Goal: Find specific page/section: Find specific page/section

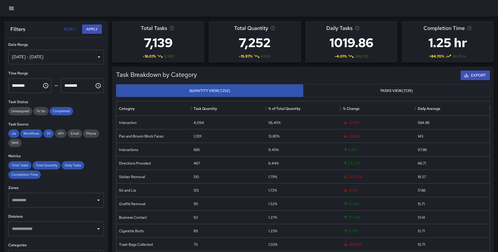
scroll to position [0, 0]
click at [10, 8] on icon "button" at bounding box center [11, 8] width 5 height 3
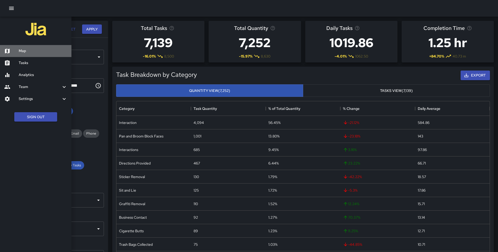
click at [29, 50] on h6 "Map" at bounding box center [43, 51] width 49 height 6
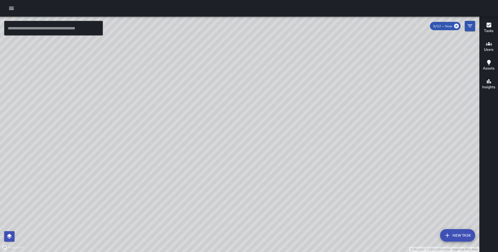
click at [11, 7] on icon "button" at bounding box center [11, 8] width 5 height 3
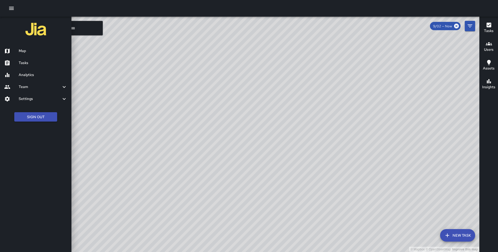
click at [33, 77] on h6 "Analytics" at bounding box center [43, 75] width 49 height 6
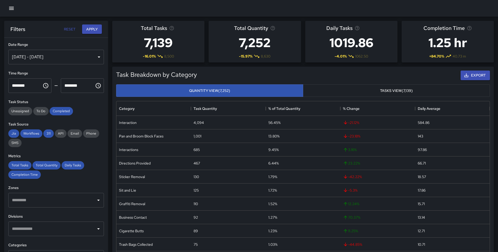
scroll to position [82, 0]
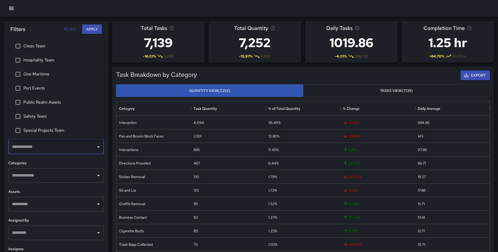
click at [65, 148] on input "text" at bounding box center [52, 147] width 83 height 10
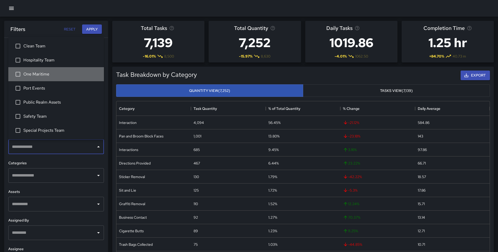
click at [42, 75] on span "One Maritime" at bounding box center [61, 74] width 76 height 6
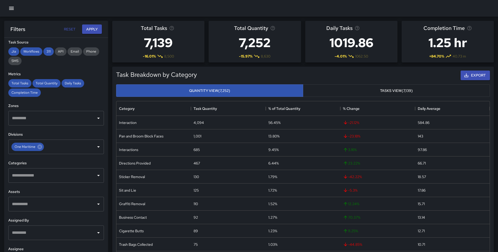
click at [62, 157] on div "**********" at bounding box center [56, 155] width 104 height 235
click at [65, 99] on div "**********" at bounding box center [56, 155] width 104 height 235
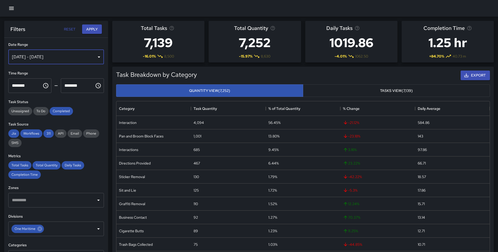
click at [47, 56] on div "[DATE] - [DATE]" at bounding box center [56, 57] width 96 height 15
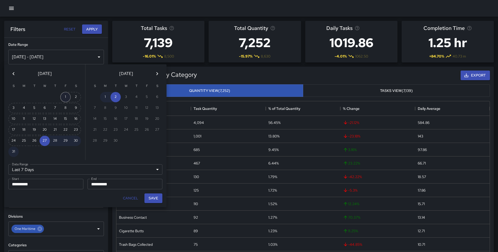
click at [66, 98] on button "1" at bounding box center [65, 97] width 10 height 10
type input "******"
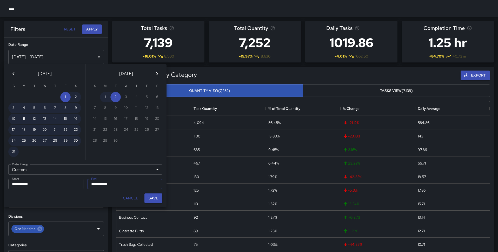
click at [12, 71] on icon "Previous month" at bounding box center [13, 73] width 6 height 6
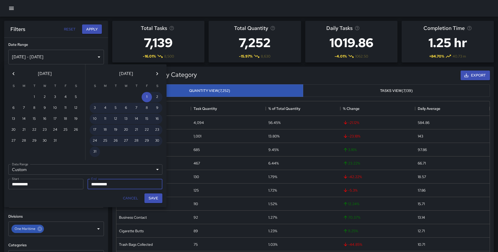
click at [12, 71] on icon "Previous month" at bounding box center [13, 73] width 6 height 6
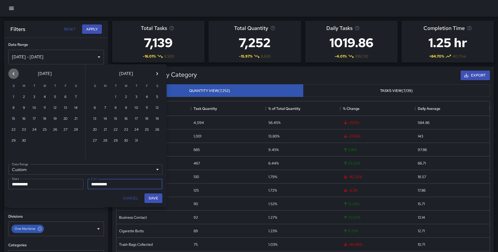
click at [12, 71] on icon "Previous month" at bounding box center [13, 73] width 6 height 6
click at [57, 94] on button "1" at bounding box center [55, 97] width 10 height 10
type input "**********"
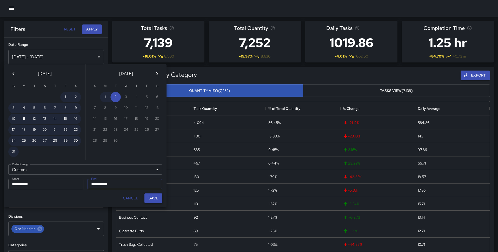
click at [153, 197] on button "Save" at bounding box center [154, 198] width 18 height 10
type input "**********"
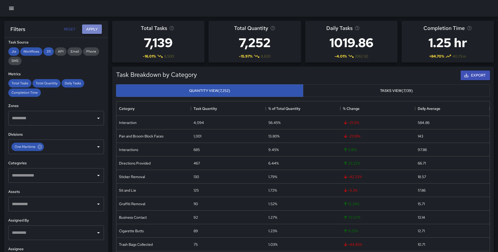
click at [93, 29] on button "Apply" at bounding box center [92, 29] width 20 height 10
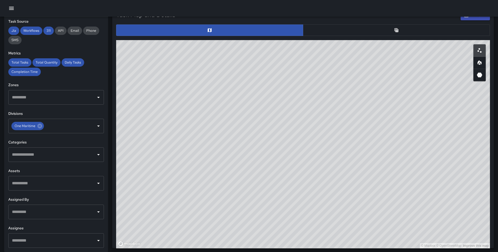
scroll to position [258, 0]
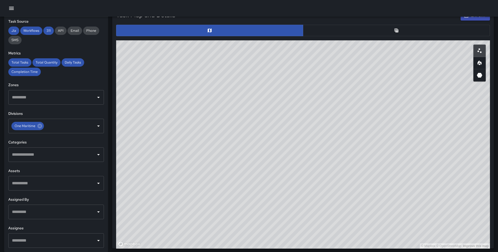
drag, startPoint x: 179, startPoint y: 115, endPoint x: 205, endPoint y: 142, distance: 37.5
click at [205, 142] on div "© Mapbox © OpenStreetMap Improve this map" at bounding box center [303, 144] width 374 height 208
click at [481, 61] on icon "Heatmap" at bounding box center [480, 62] width 4 height 5
click at [483, 72] on icon "3D Heatmap" at bounding box center [480, 75] width 6 height 6
drag, startPoint x: 435, startPoint y: 102, endPoint x: 450, endPoint y: 147, distance: 47.9
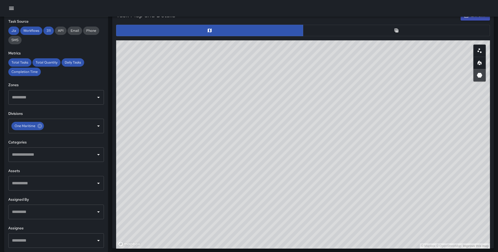
click at [450, 147] on div "© Mapbox © OpenStreetMap Improve this map" at bounding box center [303, 144] width 374 height 208
click at [479, 52] on icon "Scatterplot" at bounding box center [480, 51] width 6 height 6
type button "scatterplot"
click at [482, 64] on icon "Heatmap" at bounding box center [480, 63] width 6 height 6
drag, startPoint x: 403, startPoint y: 142, endPoint x: 404, endPoint y: 111, distance: 31.5
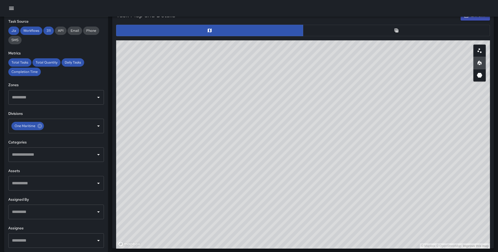
click at [404, 111] on div "© Mapbox © OpenStreetMap Improve this map" at bounding box center [303, 144] width 374 height 208
click at [483, 77] on button "button" at bounding box center [480, 75] width 12 height 12
drag, startPoint x: 343, startPoint y: 125, endPoint x: 348, endPoint y: 146, distance: 21.9
click at [348, 146] on div "© Mapbox © OpenStreetMap Improve this map" at bounding box center [303, 144] width 374 height 208
click at [12, 9] on icon "button" at bounding box center [11, 8] width 6 height 6
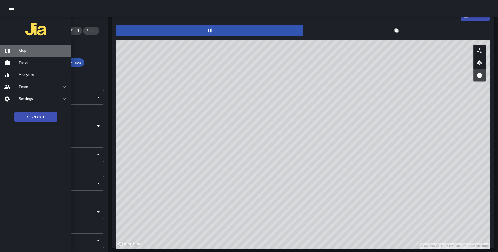
click at [29, 51] on h6 "Map" at bounding box center [43, 51] width 49 height 6
